Goal: Task Accomplishment & Management: Manage account settings

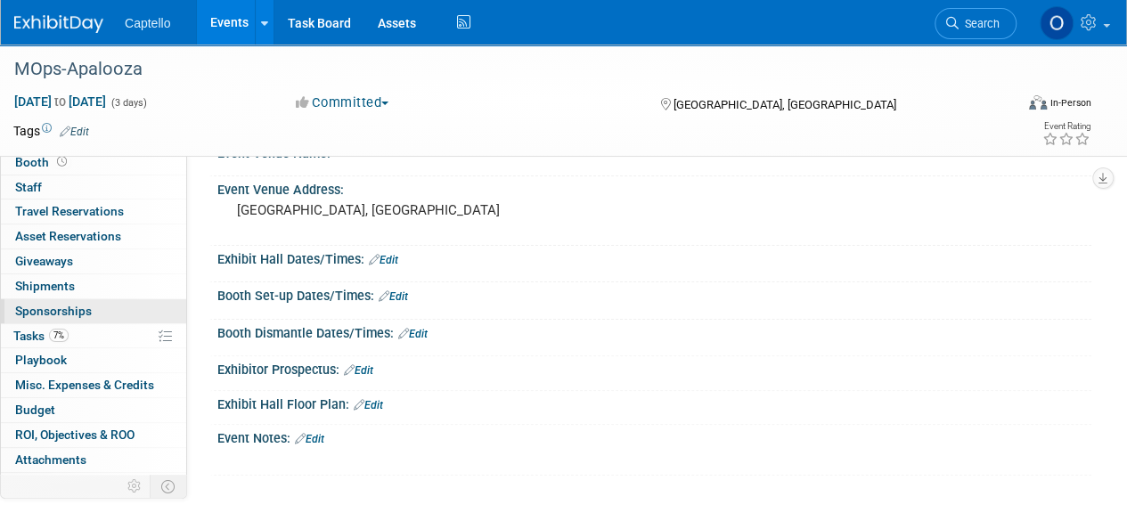
scroll to position [48, 0]
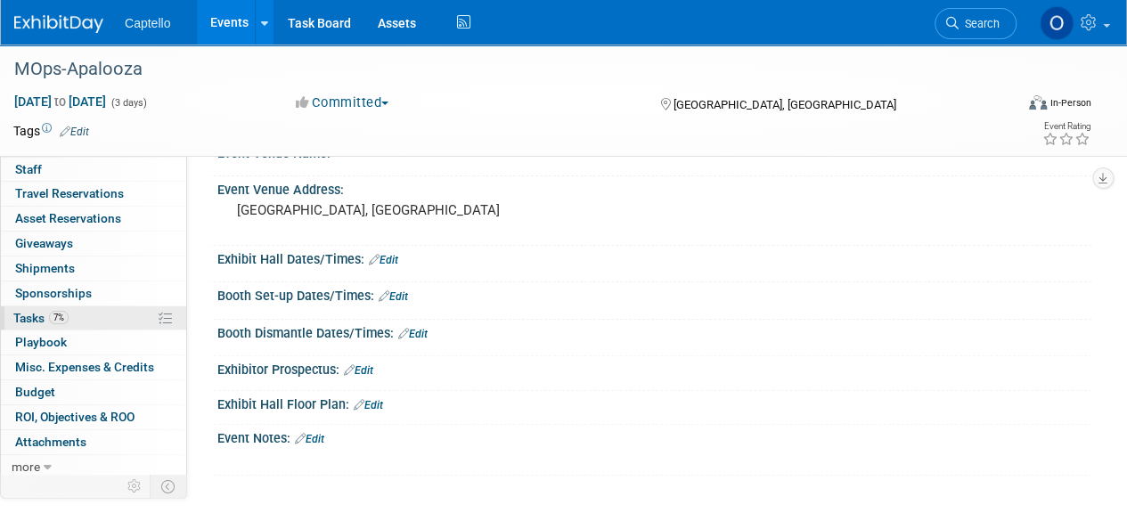
click at [25, 311] on span "Tasks 7%" at bounding box center [40, 318] width 55 height 14
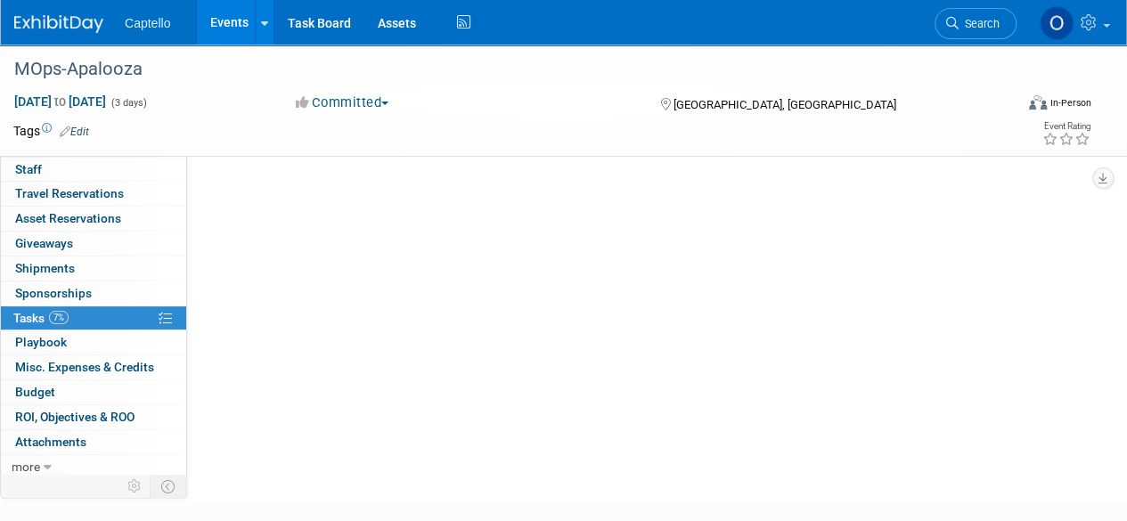
scroll to position [0, 0]
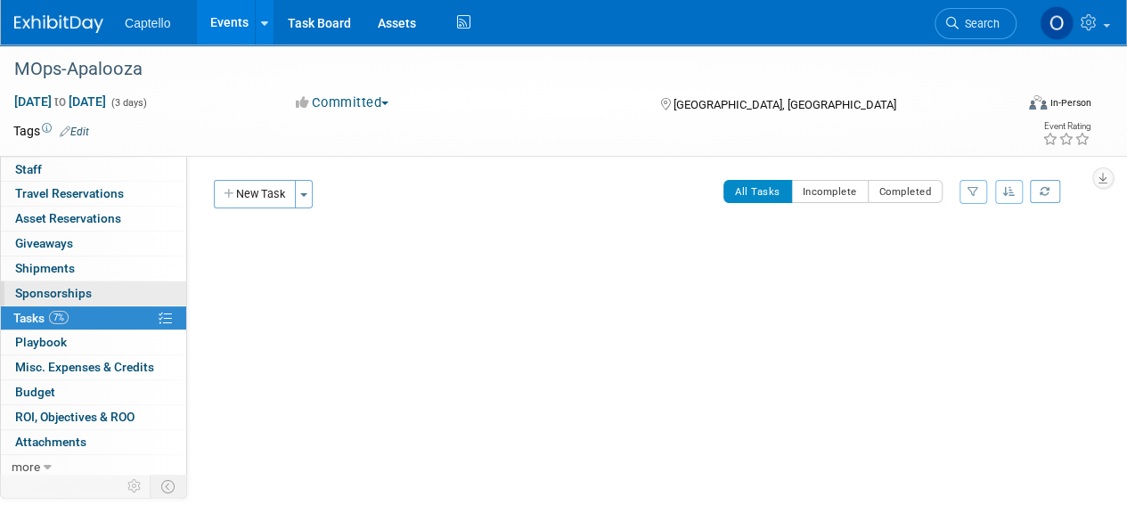
click at [47, 283] on link "0 Sponsorships 0" at bounding box center [93, 294] width 185 height 24
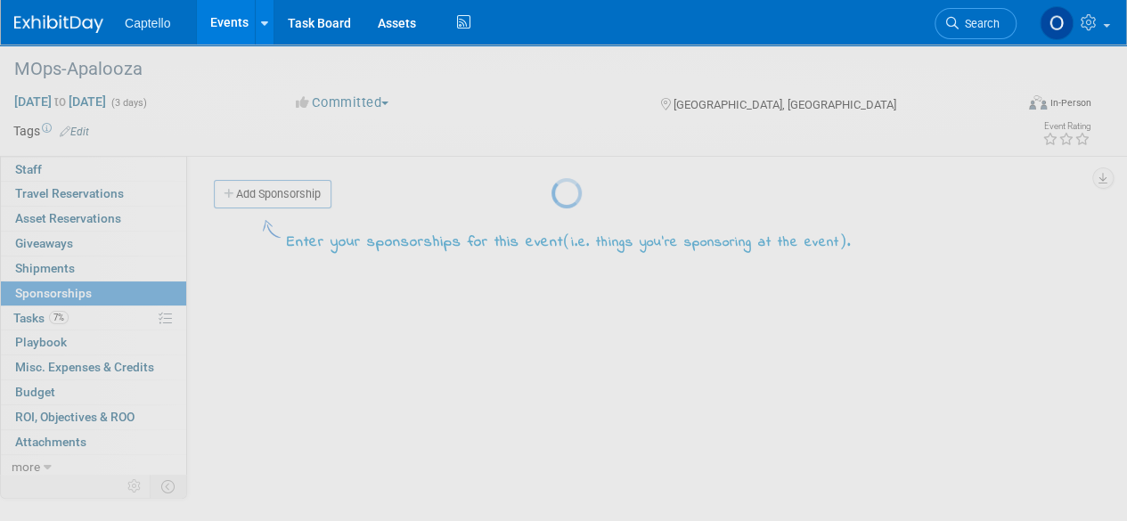
click at [552, 308] on div at bounding box center [564, 260] width 25 height 521
click at [552, 309] on div at bounding box center [564, 260] width 25 height 521
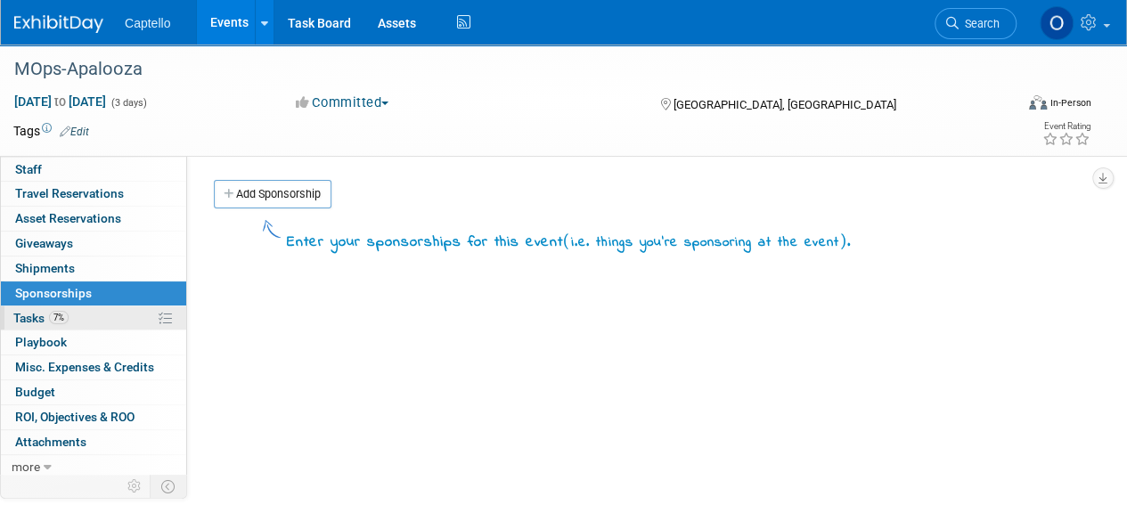
click at [29, 307] on link "7% Tasks 7%" at bounding box center [93, 319] width 185 height 24
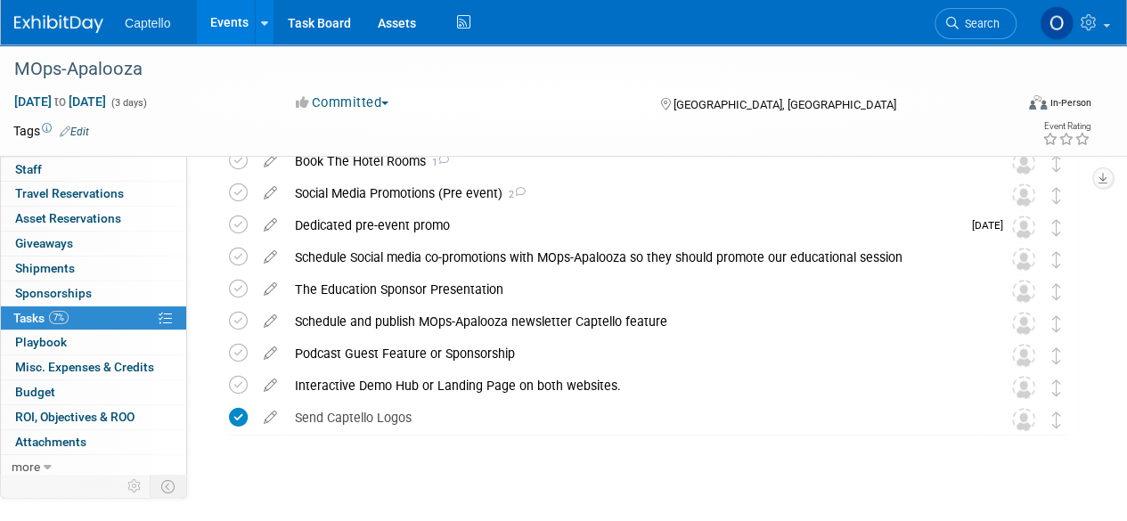
scroll to position [299, 0]
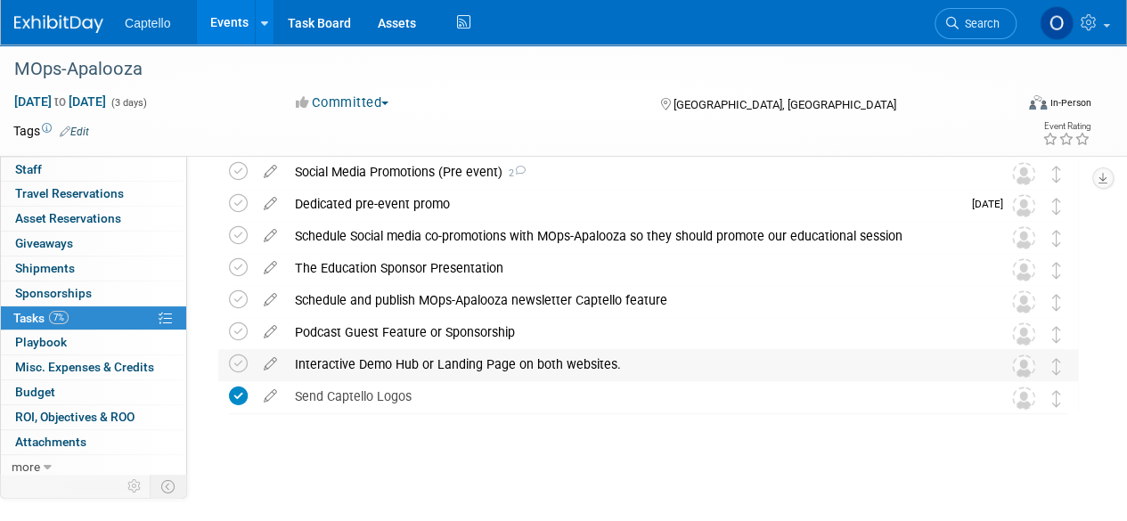
click at [380, 366] on div "Interactive Demo Hub or Landing Page on both websites." at bounding box center [631, 364] width 691 height 30
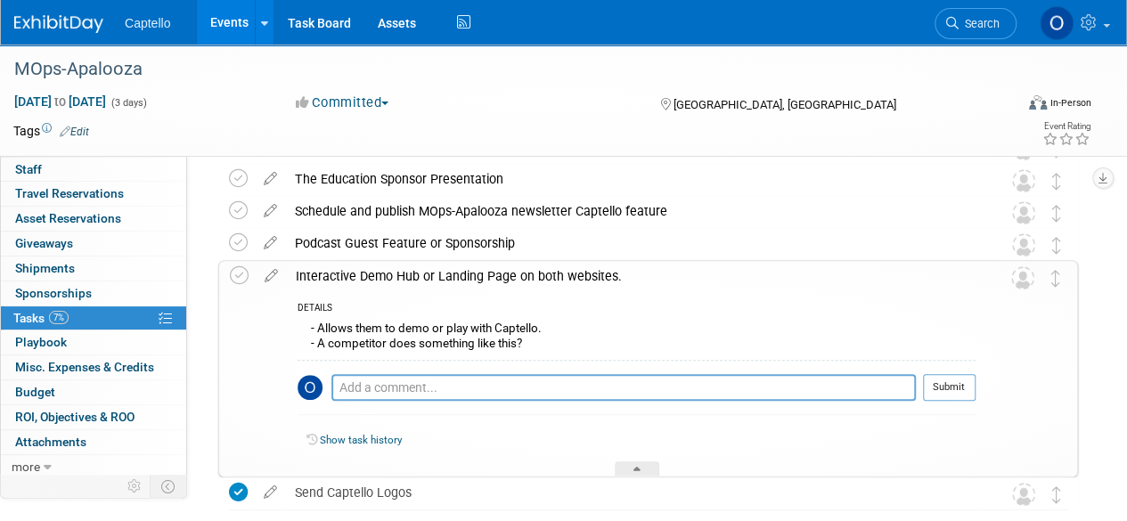
click at [392, 282] on div "Interactive Demo Hub or Landing Page on both websites." at bounding box center [631, 276] width 689 height 30
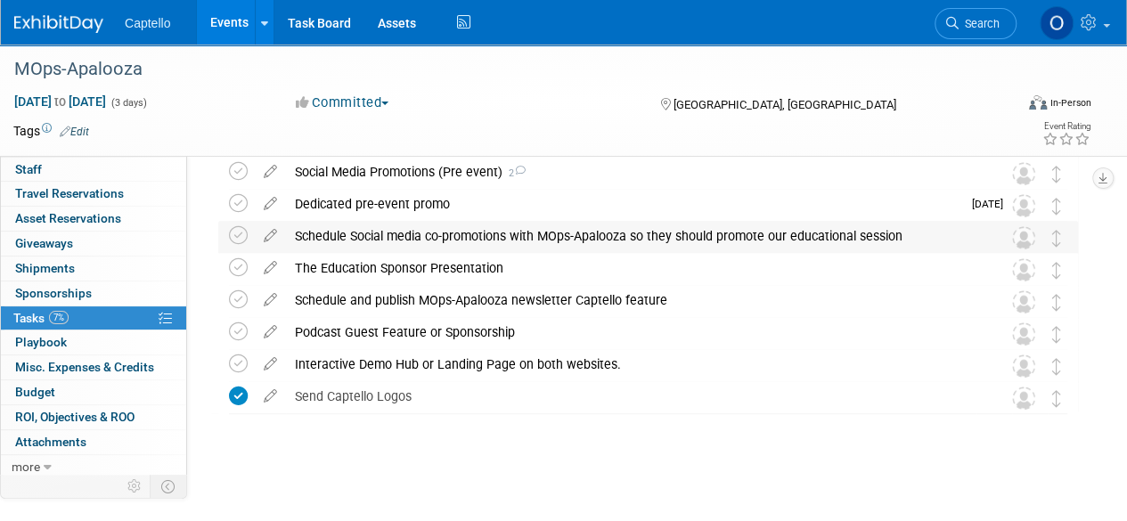
click at [377, 245] on div "Schedule Social media co-promotions with MOps-Apalooza so they should promote o…" at bounding box center [631, 236] width 691 height 30
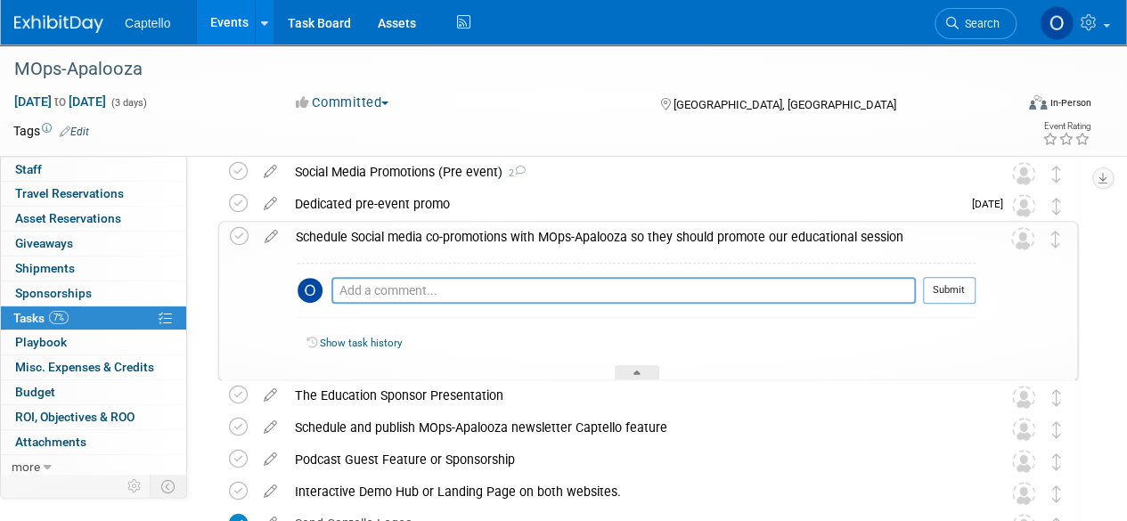
click at [412, 240] on div "Schedule Social media co-promotions with MOps-Apalooza so they should promote o…" at bounding box center [631, 237] width 689 height 30
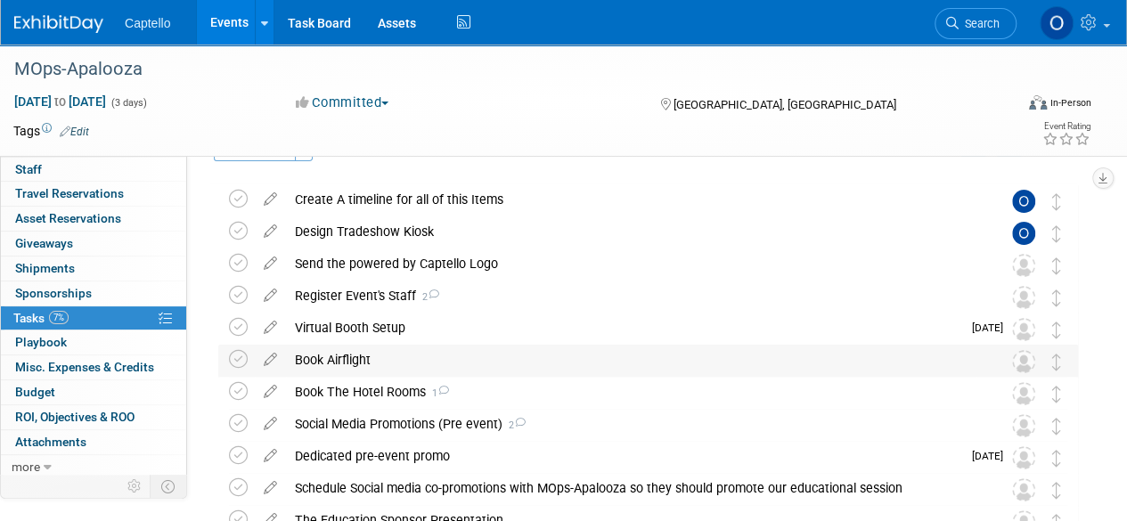
scroll to position [32, 0]
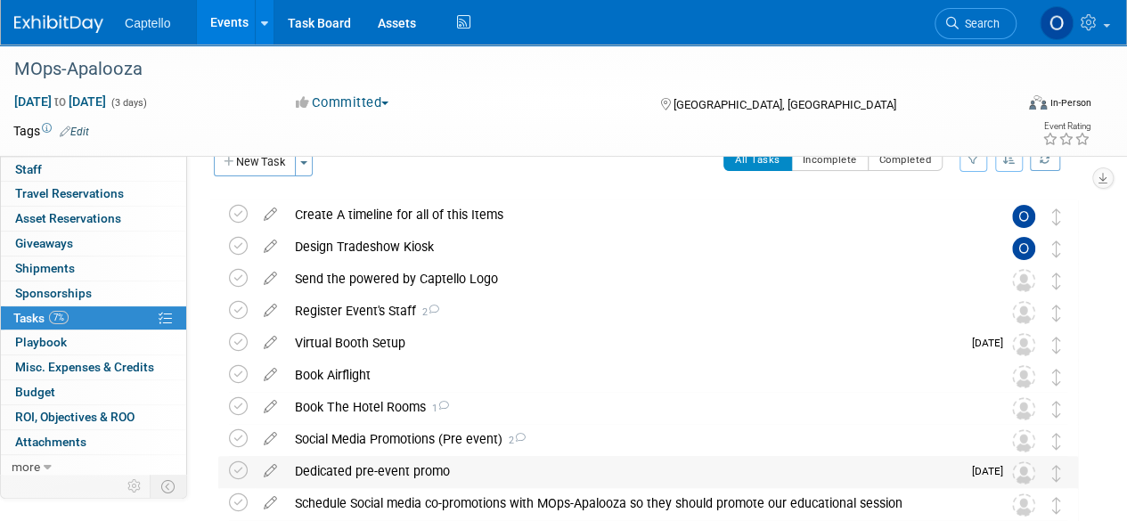
click at [398, 479] on div "Dedicated pre-event promo" at bounding box center [624, 471] width 676 height 30
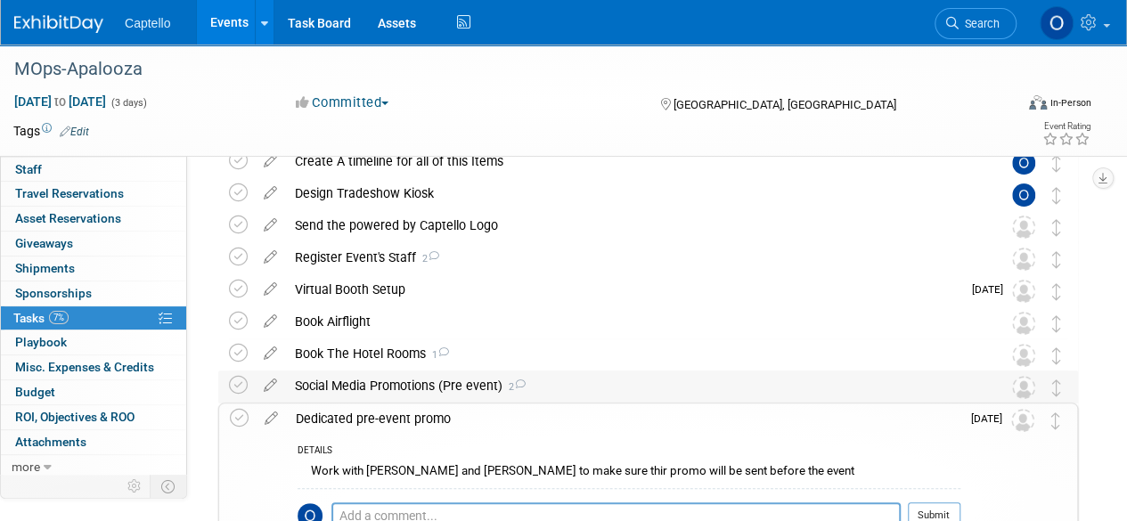
scroll to position [121, 0]
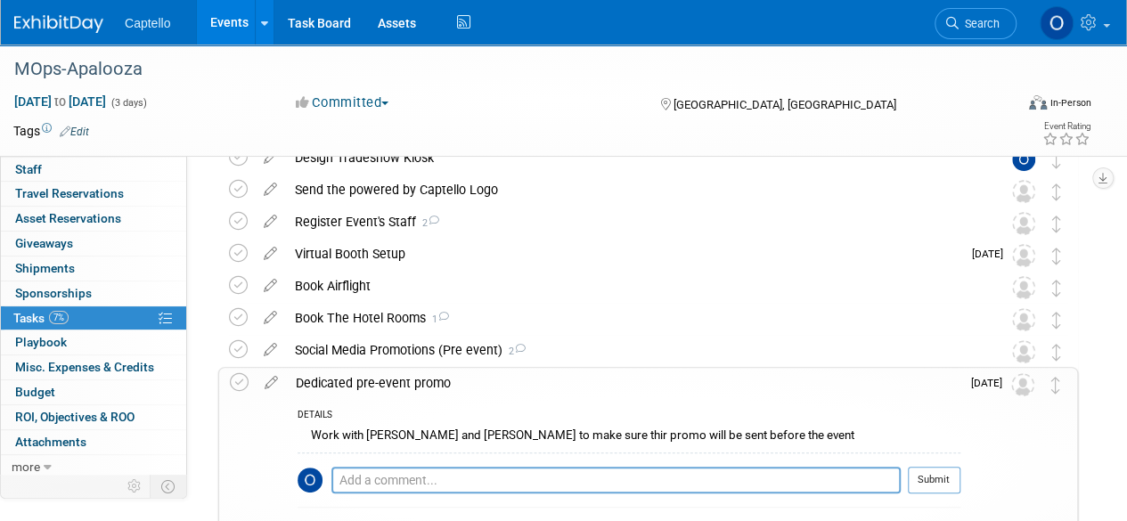
click at [399, 381] on div "Dedicated pre-event promo" at bounding box center [624, 383] width 674 height 30
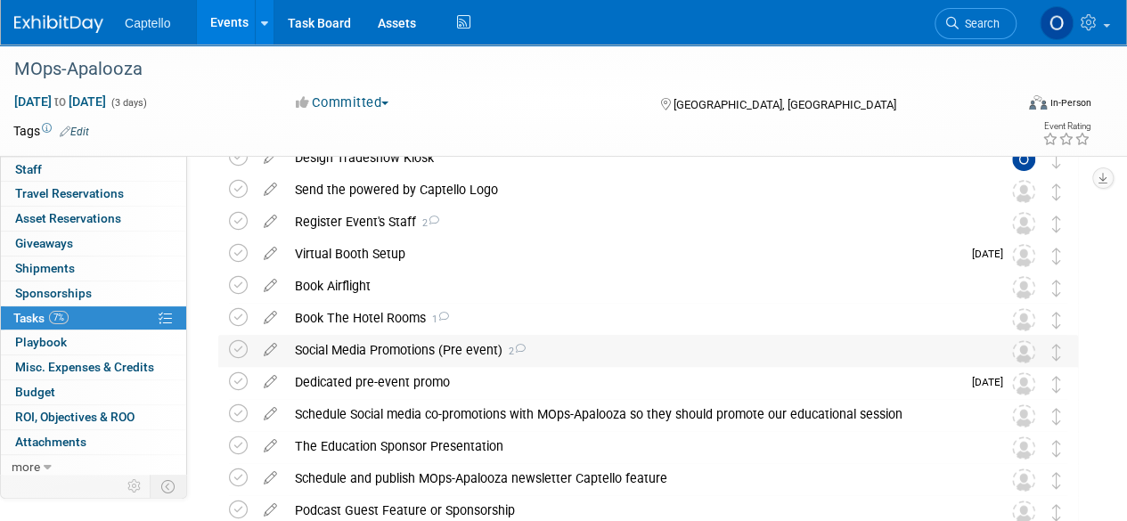
click at [357, 347] on div "Social Media Promotions (Pre event) 2" at bounding box center [631, 350] width 691 height 30
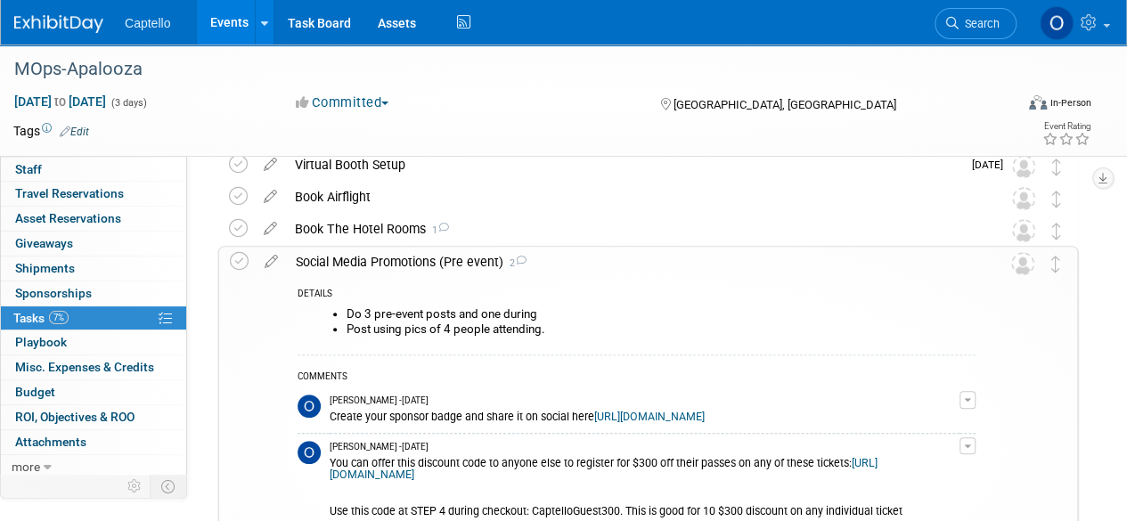
scroll to position [299, 0]
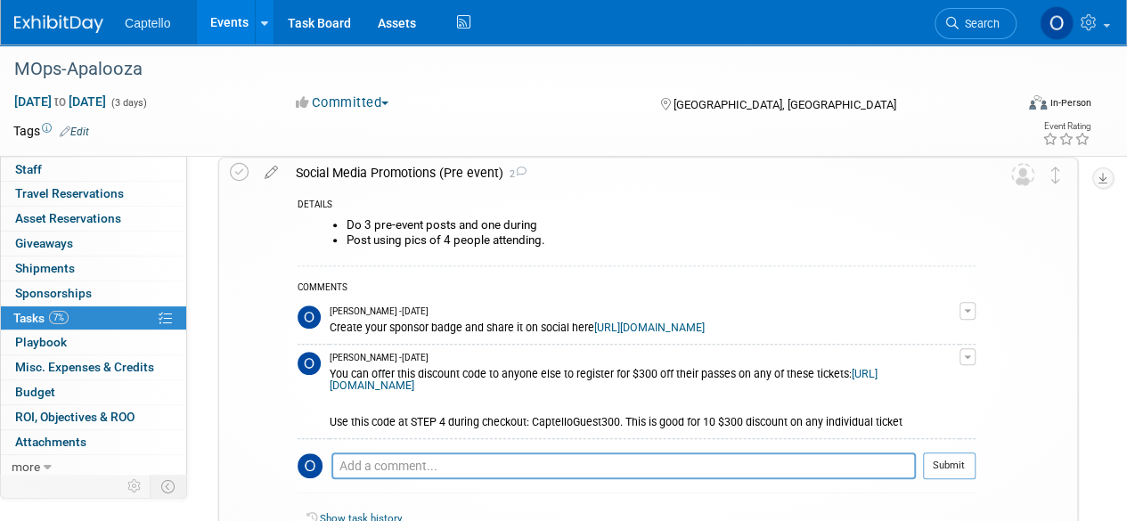
click at [594, 334] on link "[URL][DOMAIN_NAME]" at bounding box center [649, 328] width 111 height 12
